Goal: Task Accomplishment & Management: Manage account settings

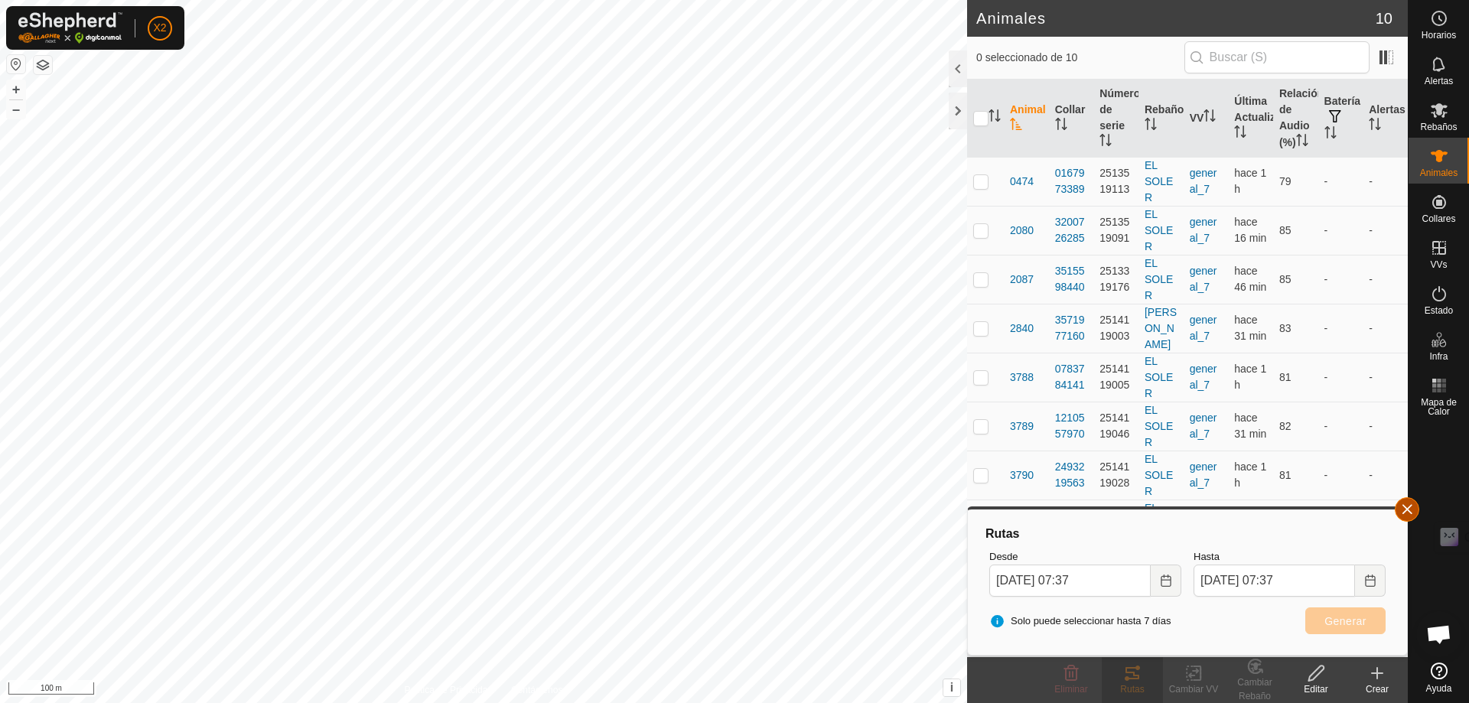
click at [1402, 506] on button "button" at bounding box center [1407, 509] width 24 height 24
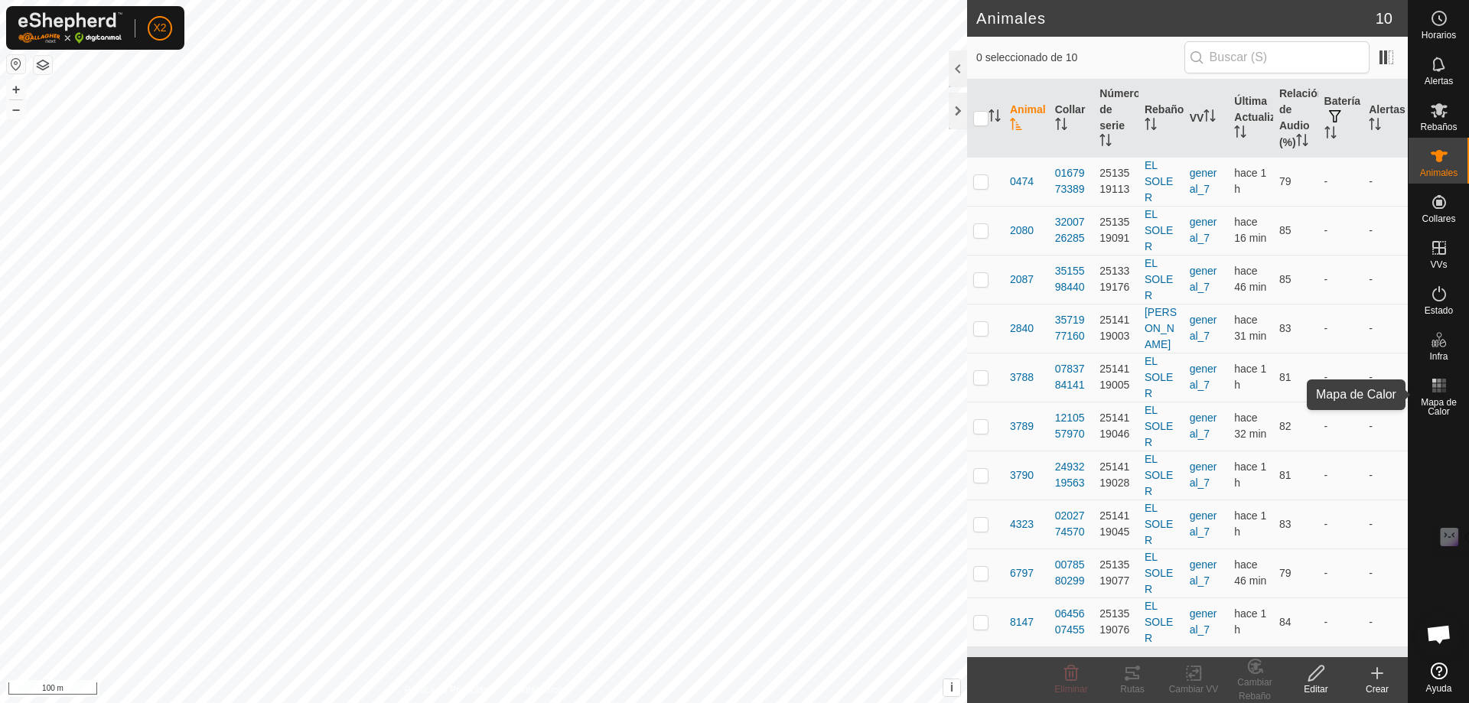
click at [1443, 398] on span "Mapa de Calor" at bounding box center [1438, 407] width 53 height 18
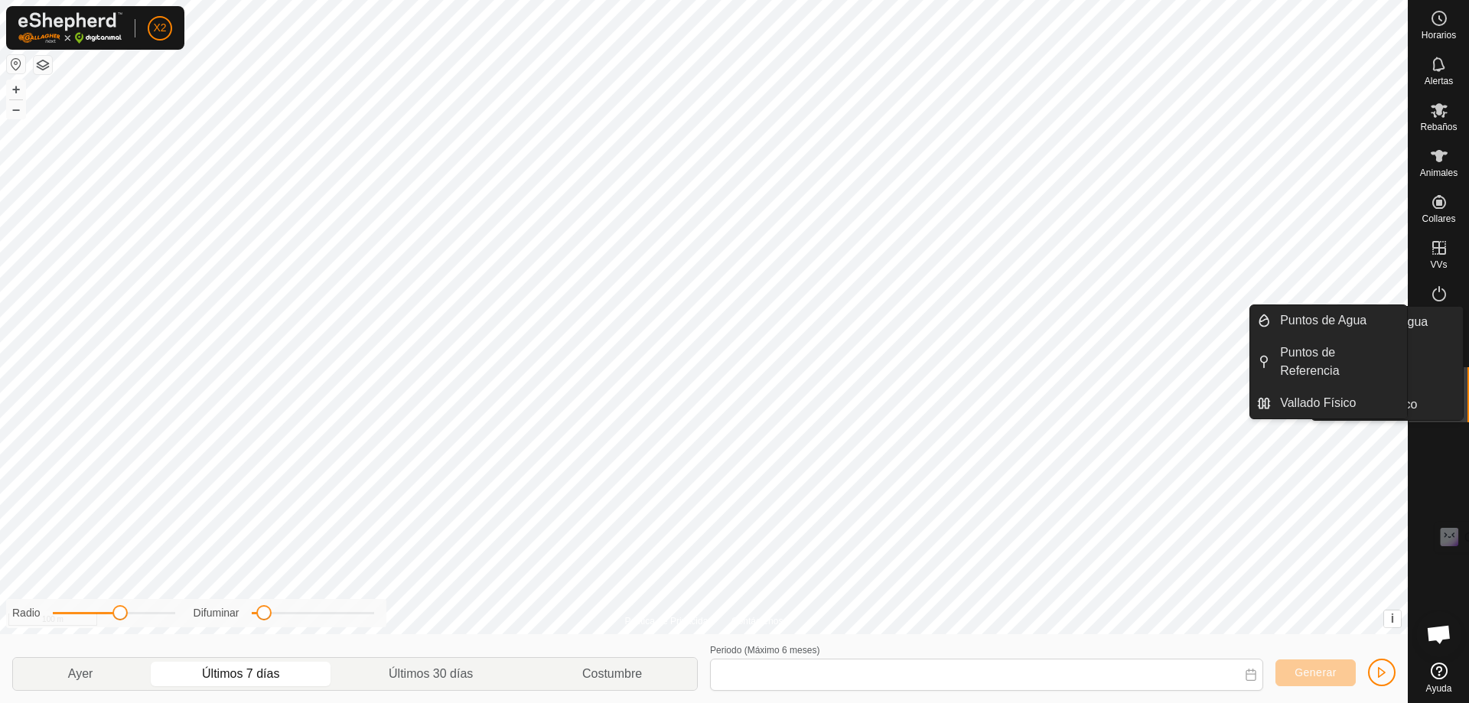
type input "[DATE] - [DATE]"
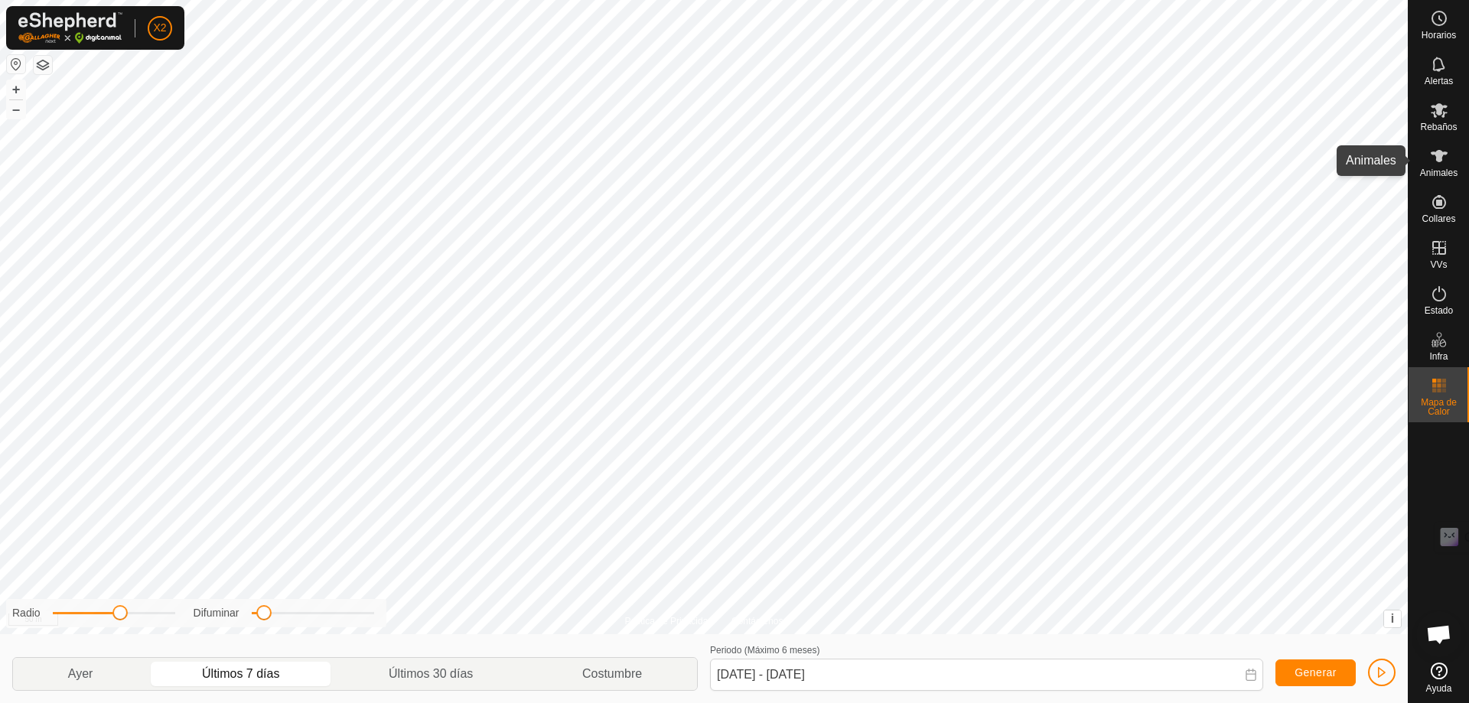
drag, startPoint x: 1439, startPoint y: 167, endPoint x: 1435, endPoint y: 197, distance: 30.1
click at [1439, 168] on div "Animales" at bounding box center [1438, 161] width 60 height 46
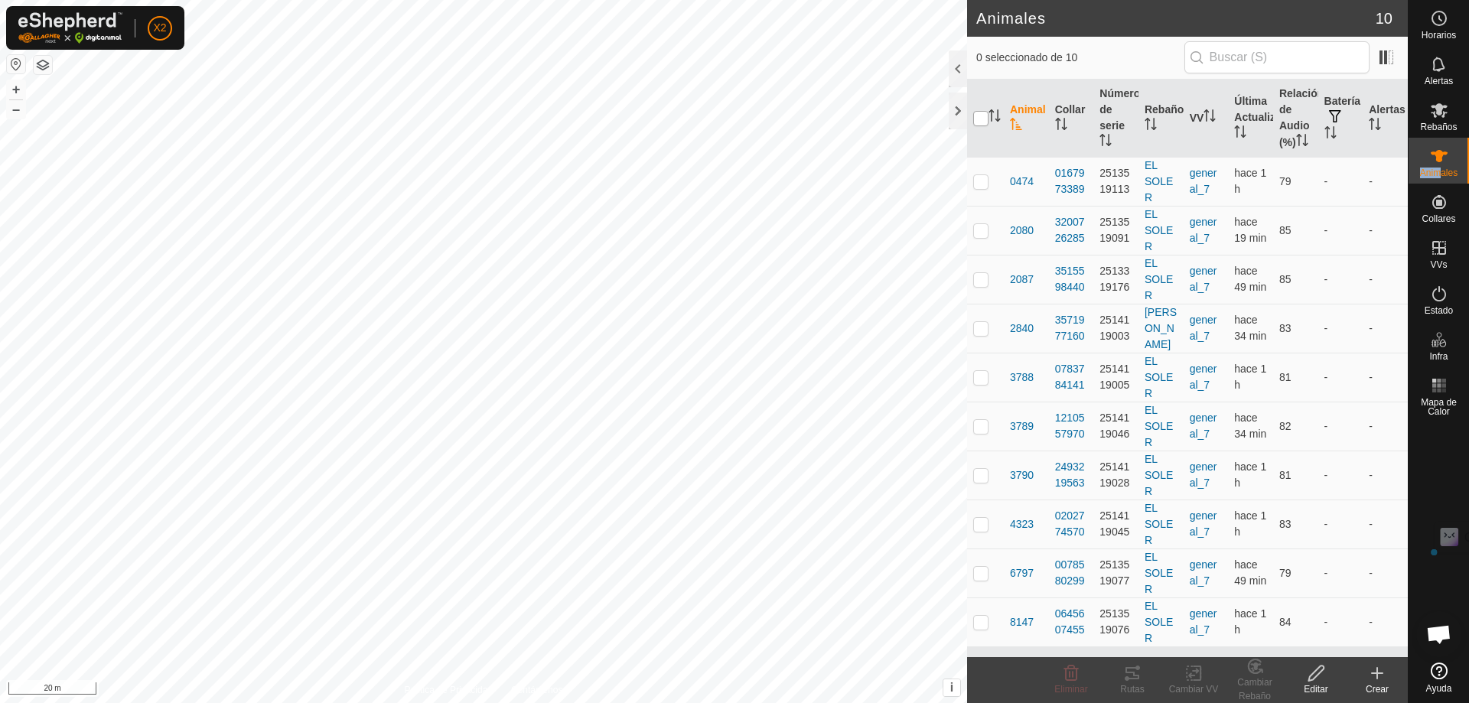
click at [981, 126] on input "checkbox" at bounding box center [980, 118] width 15 height 15
checkbox input "true"
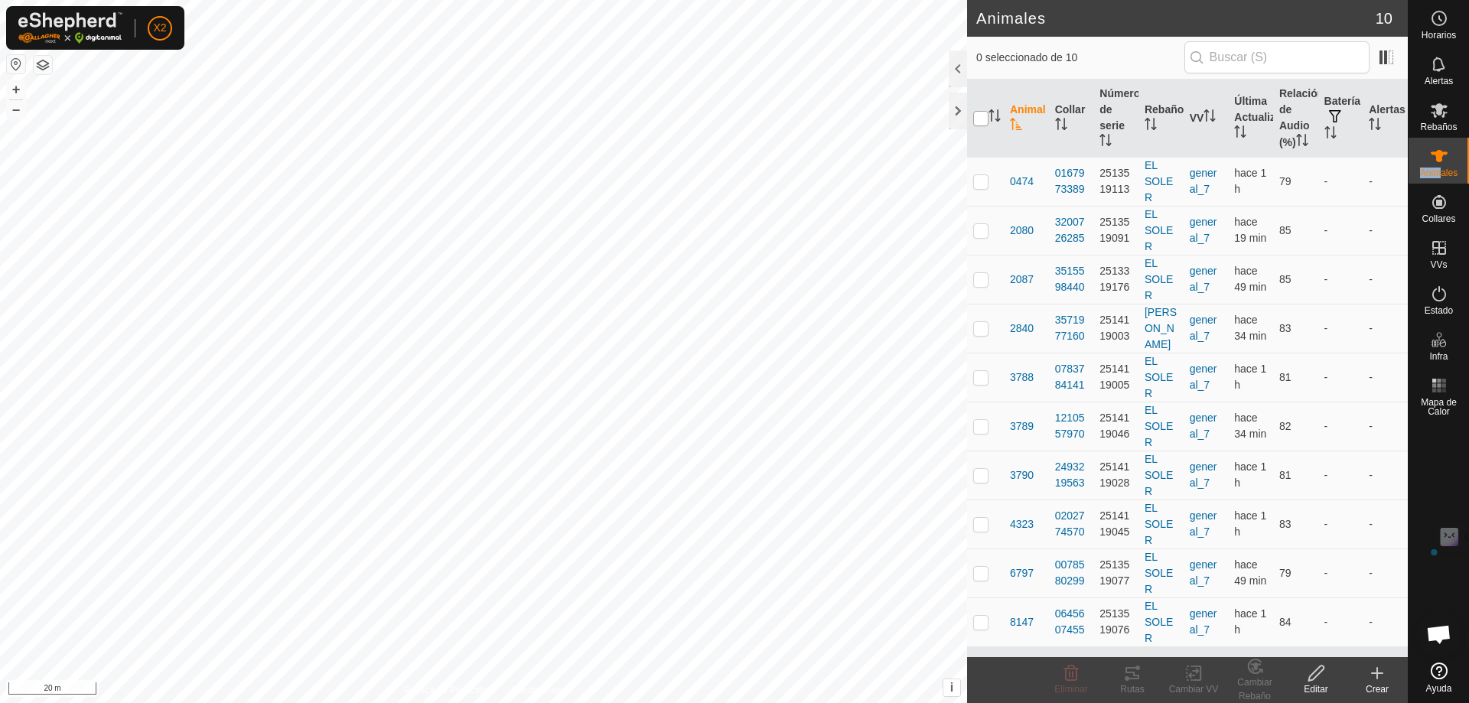
checkbox input "true"
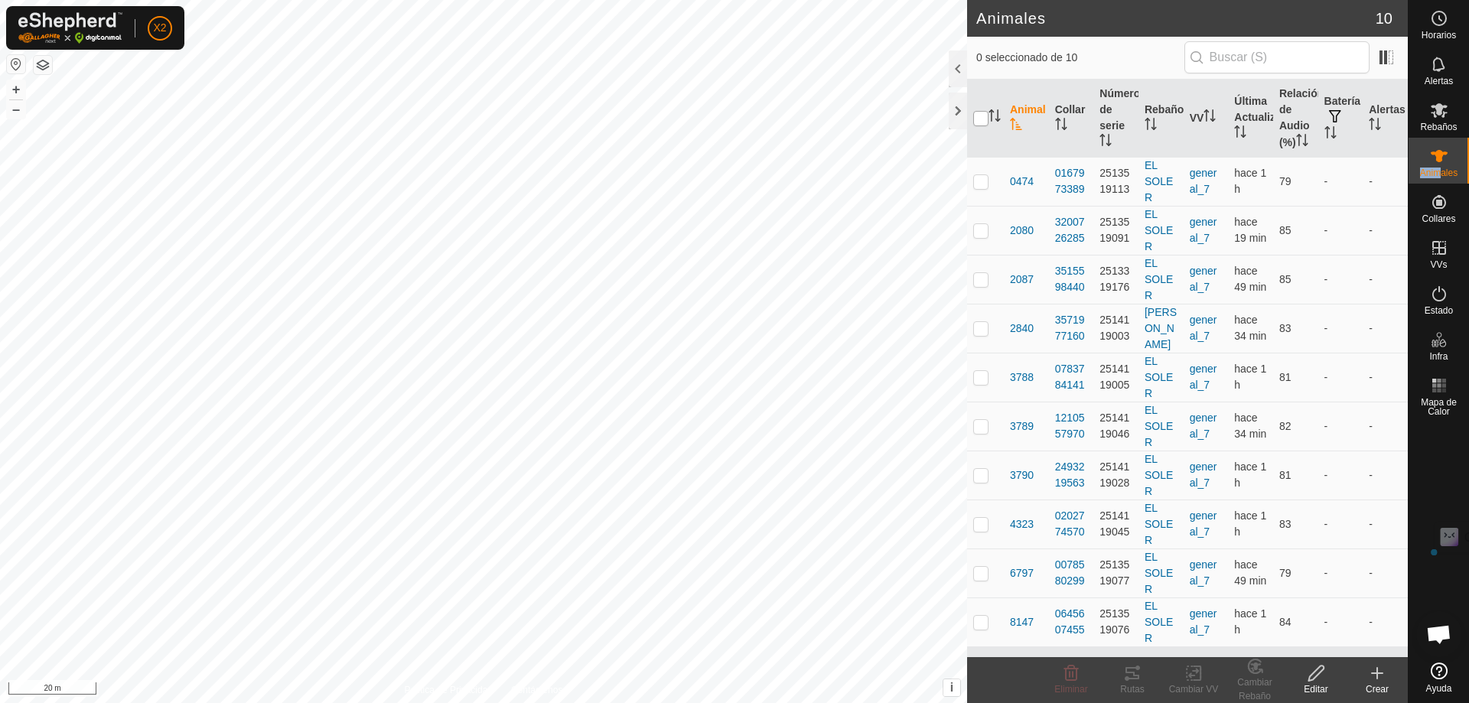
checkbox input "true"
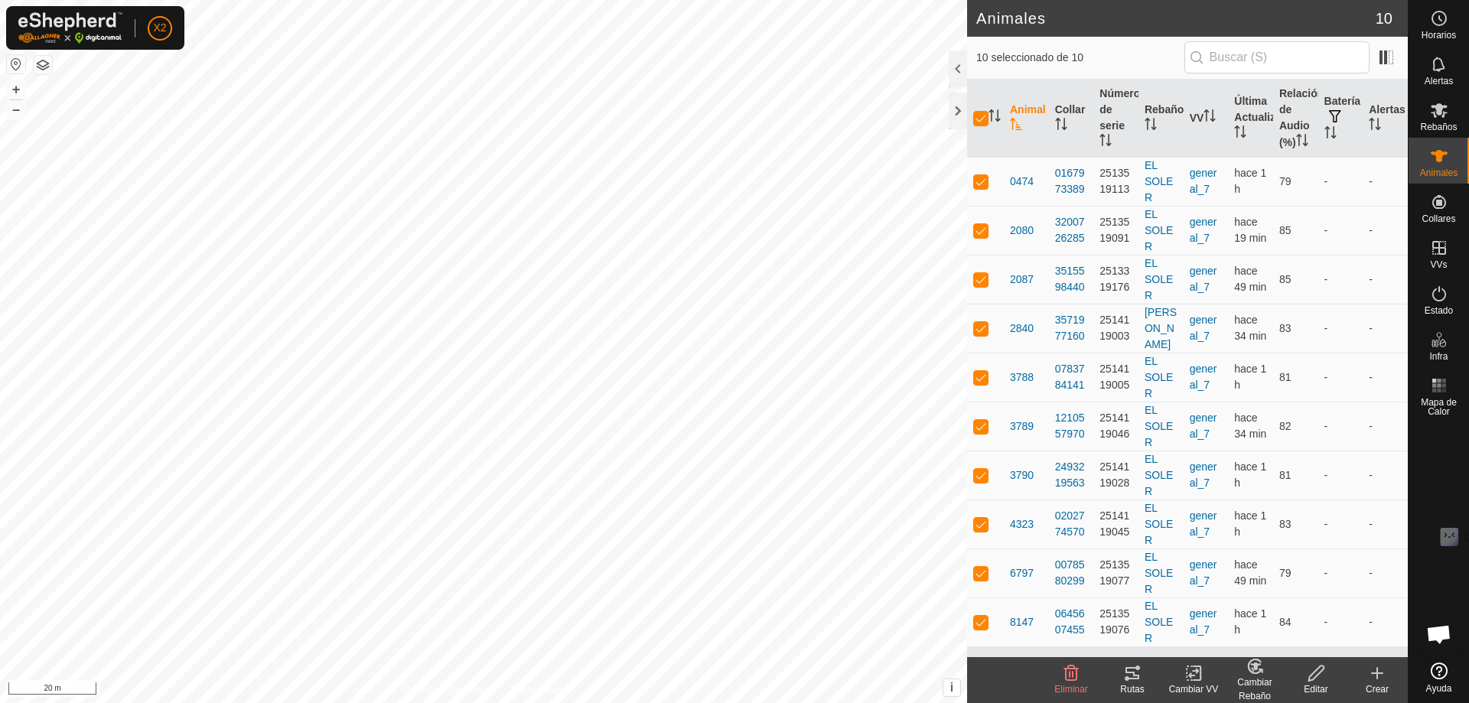
click at [1132, 674] on icon at bounding box center [1132, 673] width 18 height 18
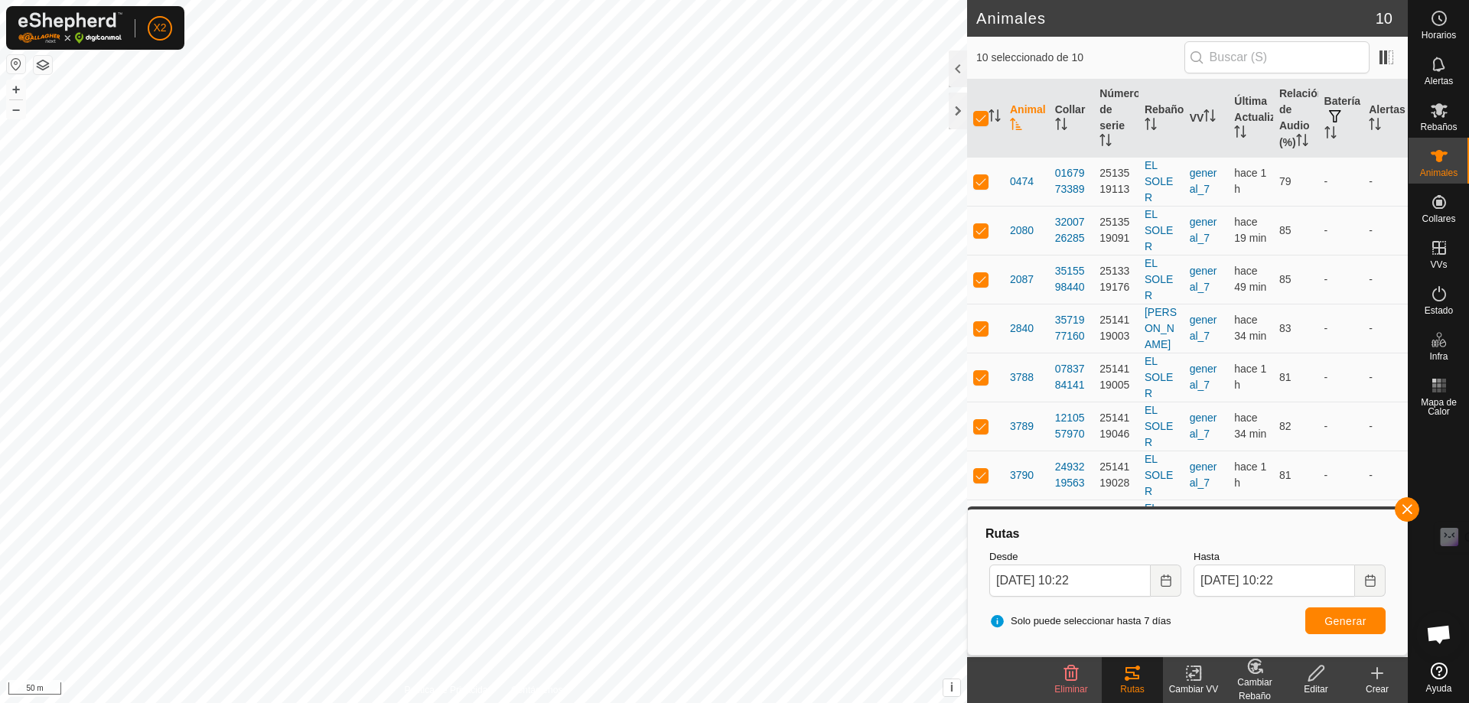
drag, startPoint x: 983, startPoint y: 128, endPoint x: 984, endPoint y: 171, distance: 42.8
click at [982, 126] on input "checkbox" at bounding box center [980, 118] width 15 height 15
checkbox input "false"
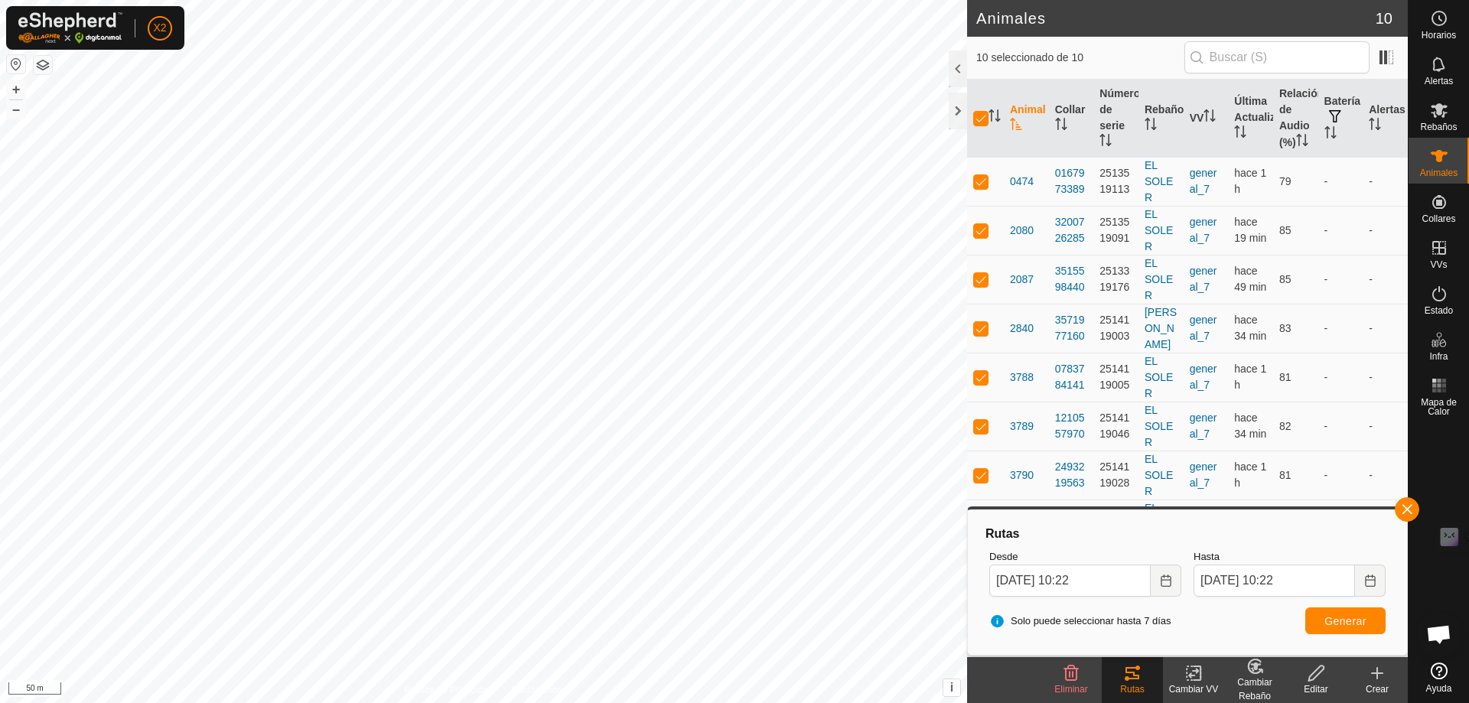
checkbox input "false"
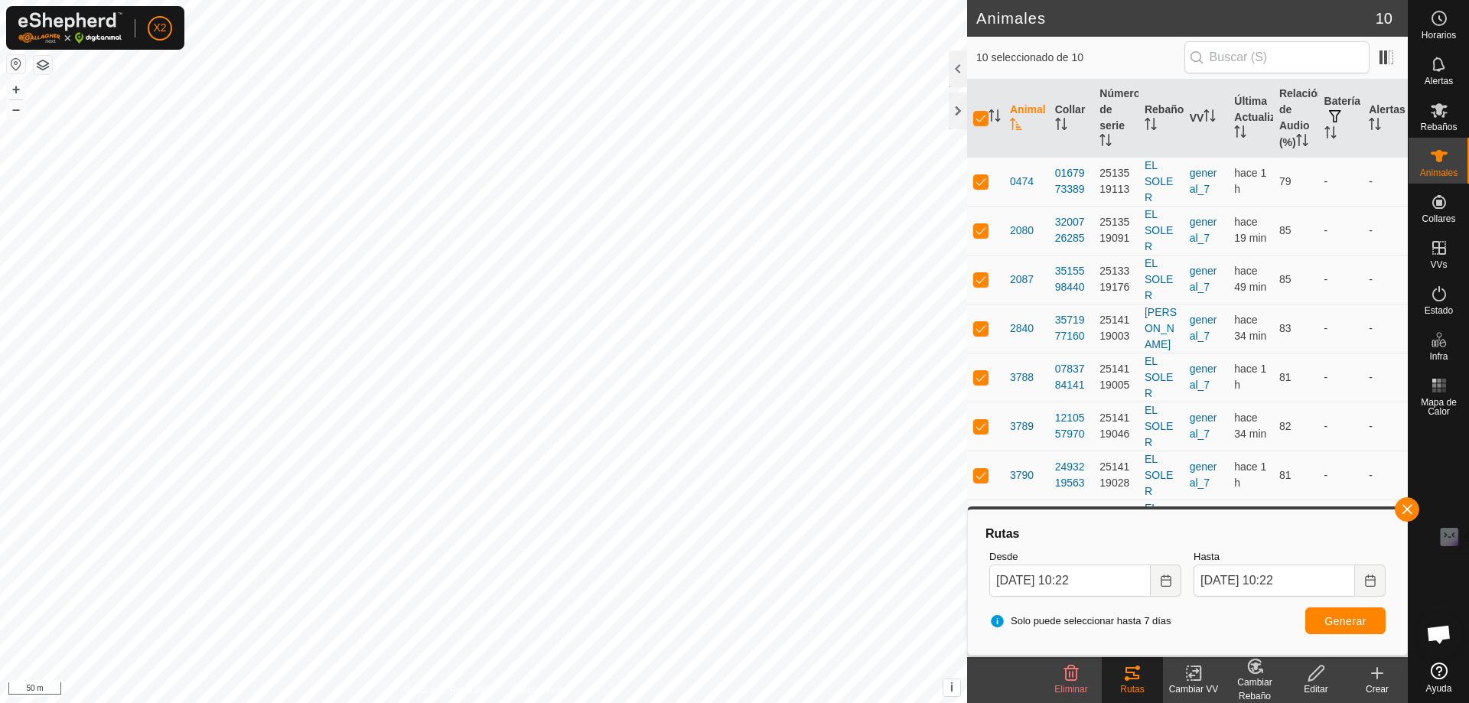
checkbox input "false"
